Goal: Information Seeking & Learning: Learn about a topic

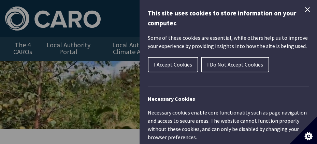
click at [304, 11] on icon "Close Cookie Control" at bounding box center [308, 9] width 8 height 8
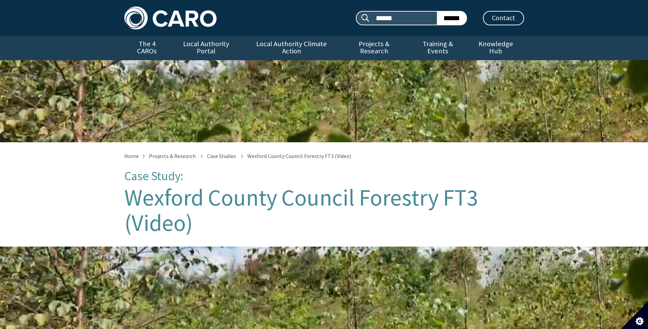
click at [165, 18] on img at bounding box center [170, 17] width 92 height 23
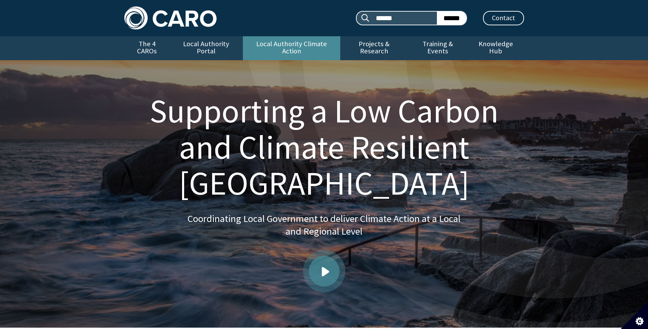
click at [286, 45] on link "Local Authority Climate Action" at bounding box center [291, 48] width 97 height 24
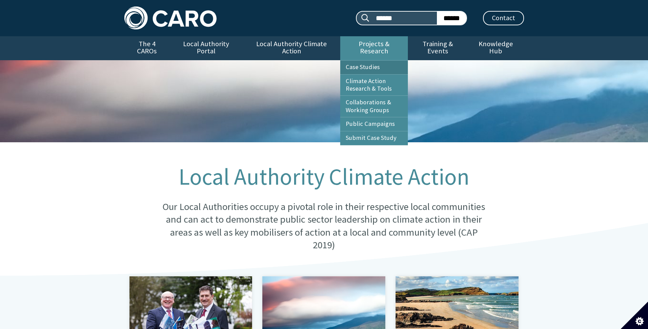
click at [364, 60] on link "Case Studies" at bounding box center [374, 67] width 68 height 14
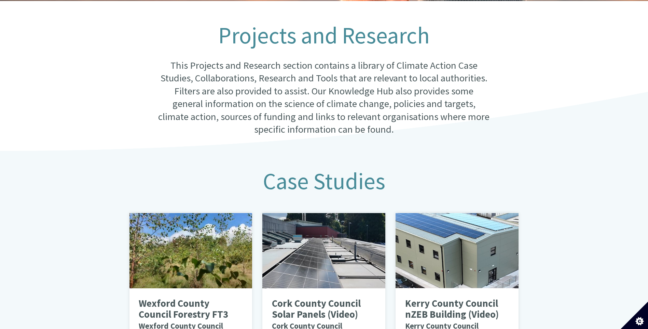
scroll to position [137, 0]
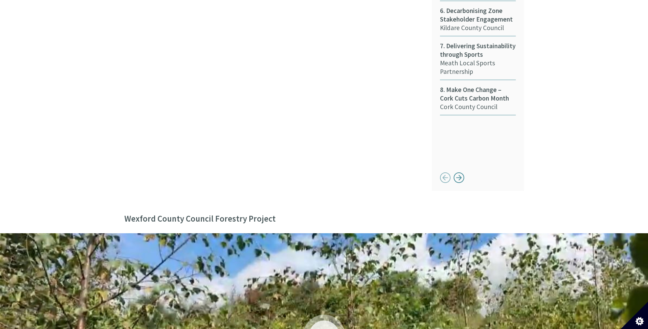
scroll to position [752, 0]
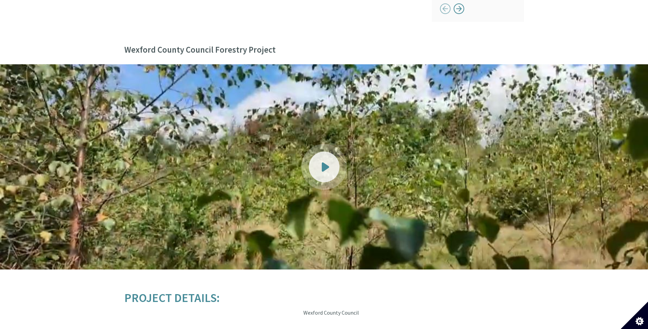
click at [320, 165] on div at bounding box center [324, 166] width 31 height 31
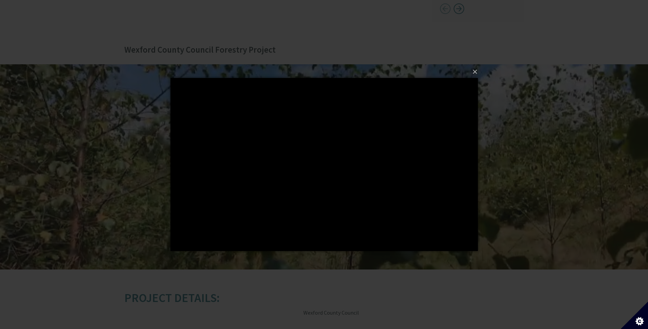
click at [43, 100] on div "×" at bounding box center [324, 164] width 648 height 329
